Goal: Information Seeking & Learning: Learn about a topic

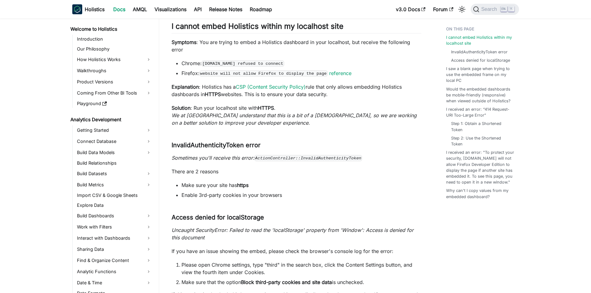
scroll to position [510, 0]
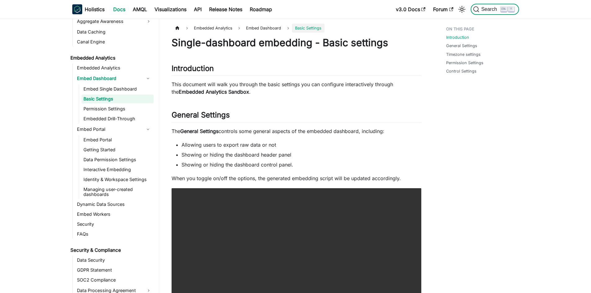
click at [486, 8] on span "Search" at bounding box center [489, 10] width 21 height 6
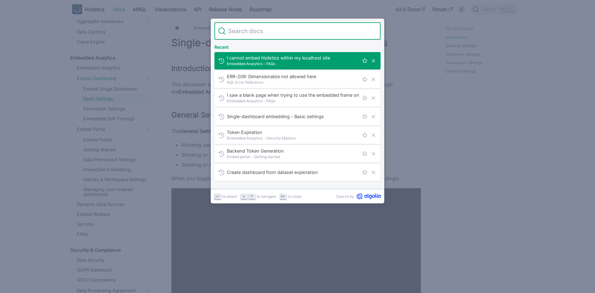
click at [294, 32] on input "Search" at bounding box center [301, 30] width 151 height 17
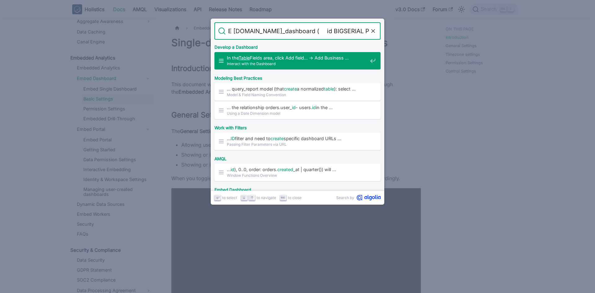
scroll to position [0, 50]
type input "CREATE TABLE smartscriptsweb.bi_dashboard ( id BIGSERIAL PRI"
click at [373, 31] on icon "Clear the query" at bounding box center [373, 31] width 6 height 6
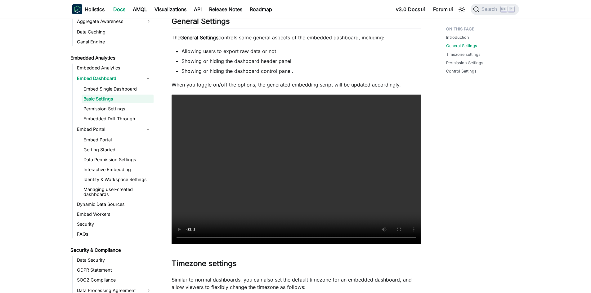
scroll to position [186, 0]
